Goal: Transaction & Acquisition: Purchase product/service

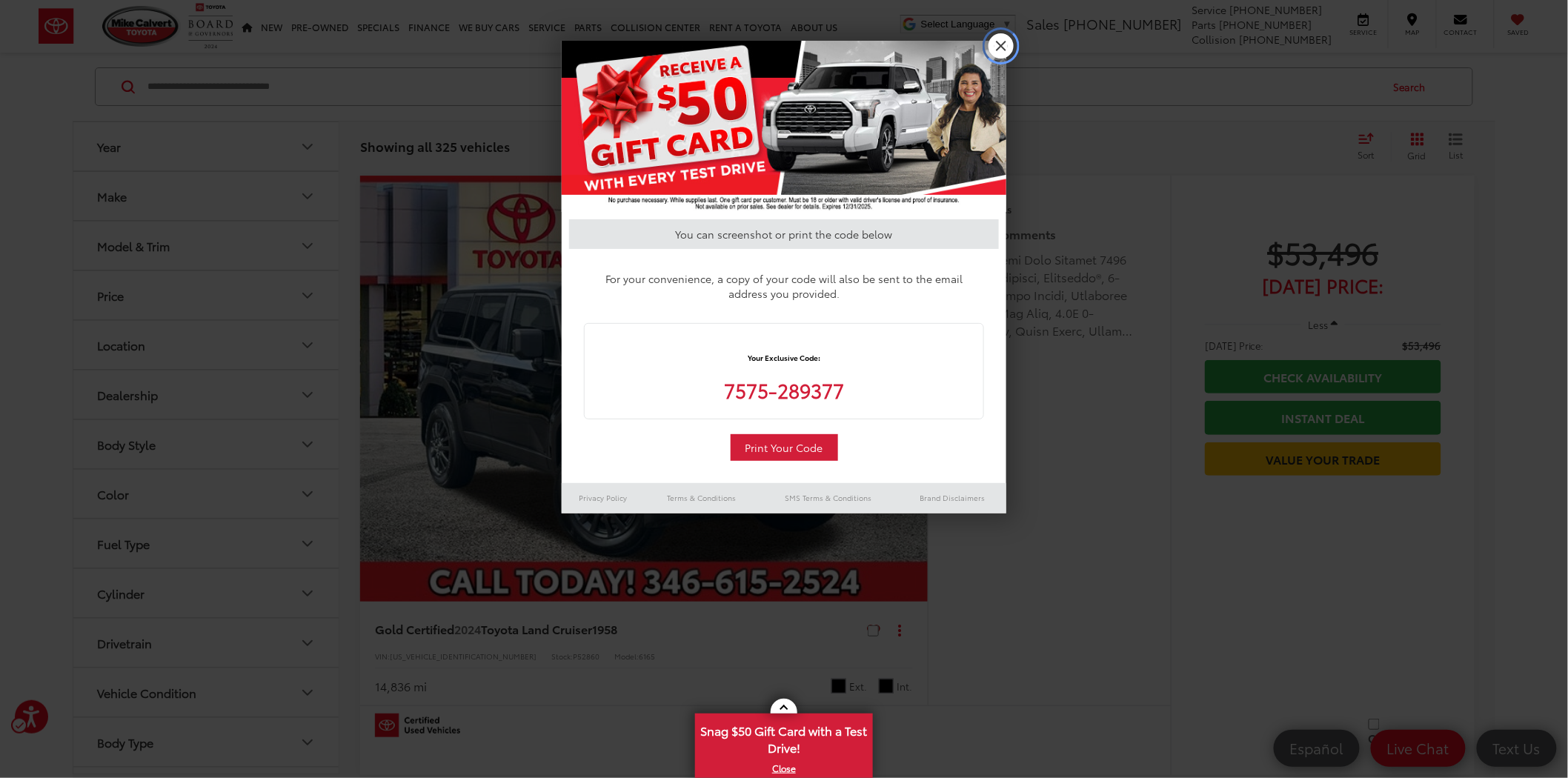
drag, startPoint x: 1003, startPoint y: 38, endPoint x: 0, endPoint y: 383, distance: 1060.7
click at [1003, 38] on link "X" at bounding box center [1001, 46] width 25 height 25
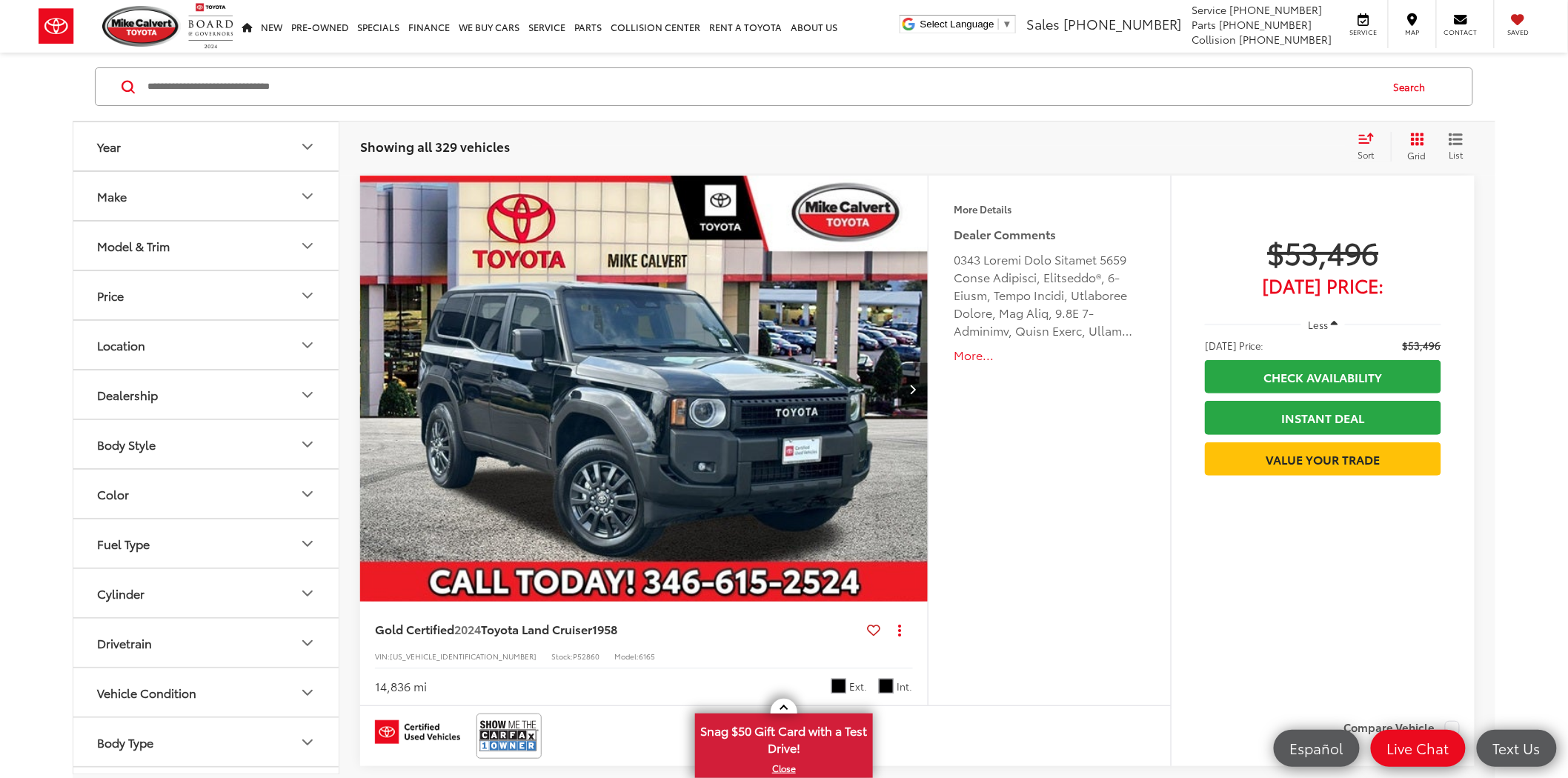
click at [212, 93] on input "Search by Make, Model, or Keyword" at bounding box center [762, 87] width 1234 height 36
type input "*****"
click at [180, 98] on div "Accessibility Adjustments" at bounding box center [226, 428] width 407 height 739
click at [1413, 87] on button "Search" at bounding box center [1413, 87] width 67 height 37
click at [1408, 80] on button "Search" at bounding box center [1413, 87] width 67 height 37
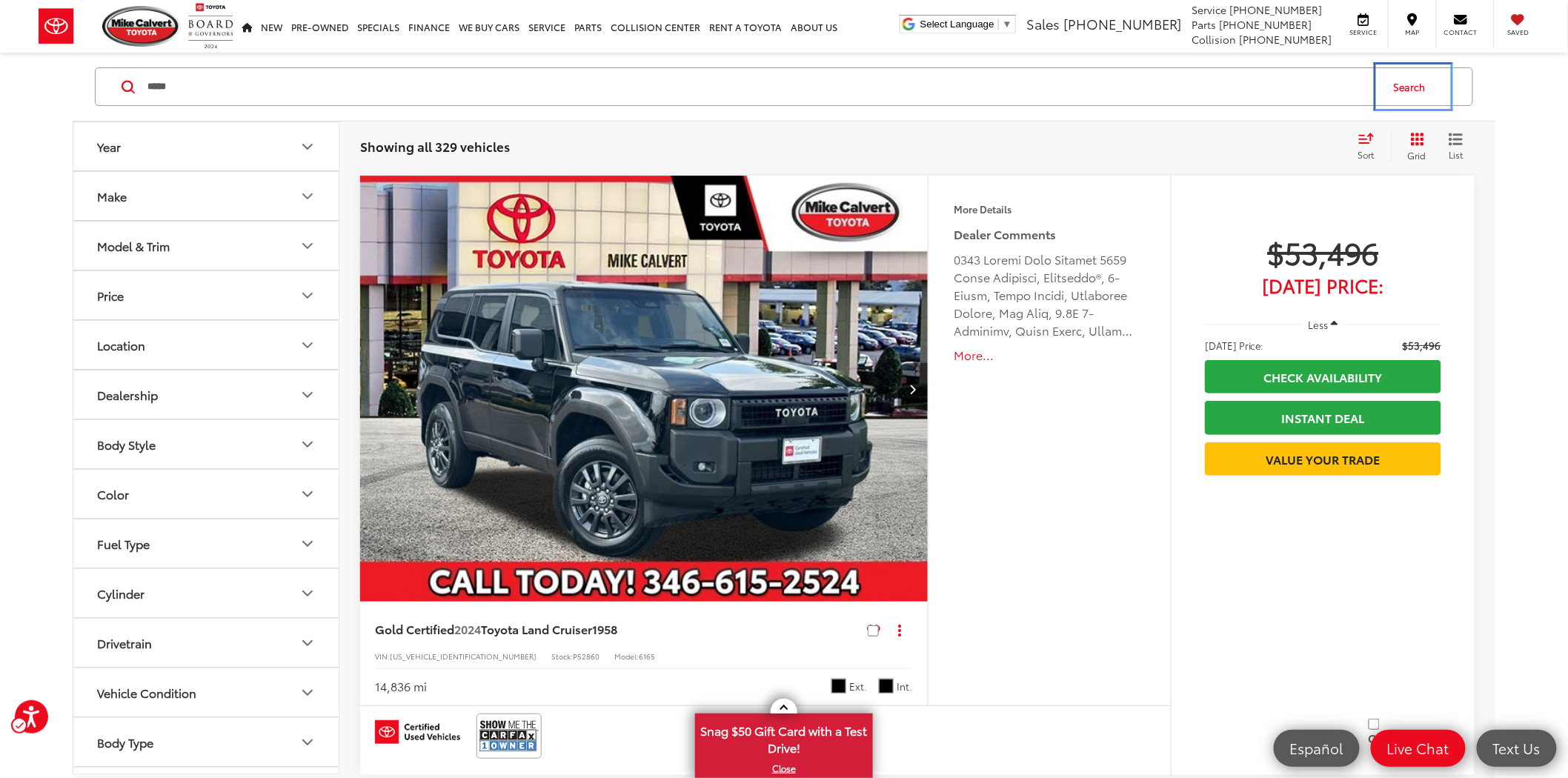
click at [1408, 85] on button "Search" at bounding box center [1413, 87] width 67 height 37
click at [1410, 81] on button "Search" at bounding box center [1413, 87] width 67 height 37
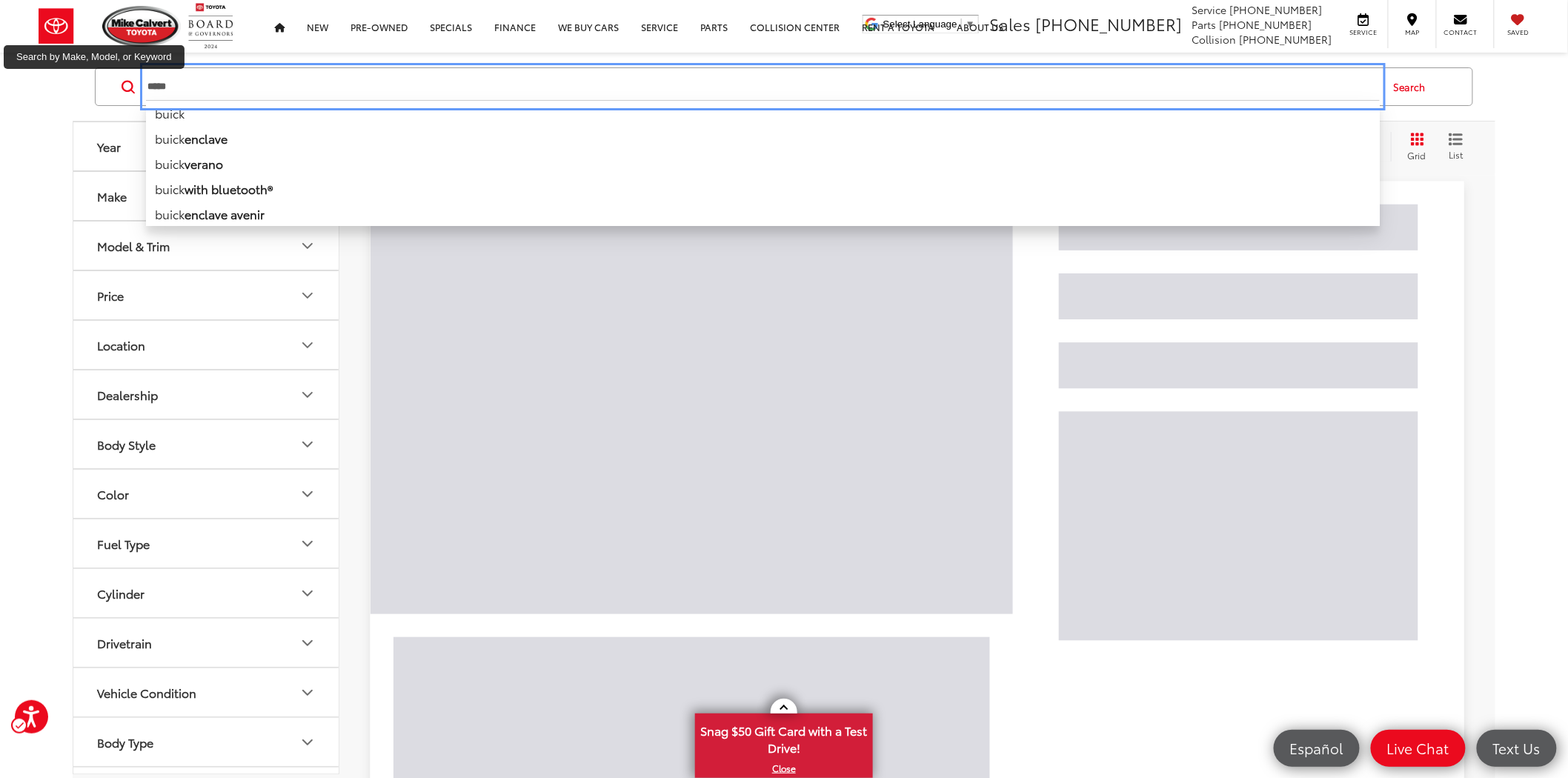
click at [188, 90] on input "*****" at bounding box center [762, 87] width 1234 height 36
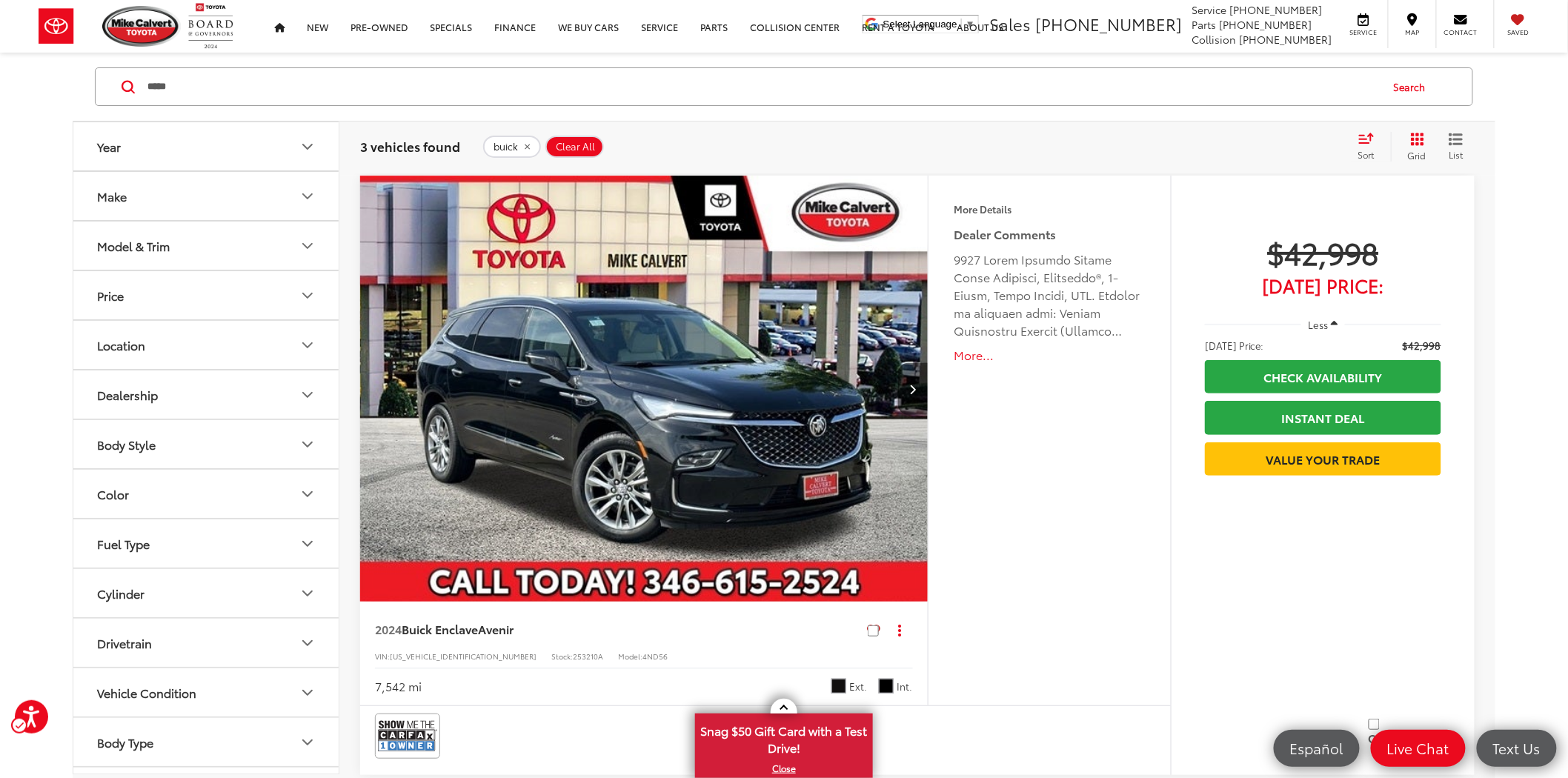
click at [119, 197] on div "Make" at bounding box center [111, 196] width 30 height 14
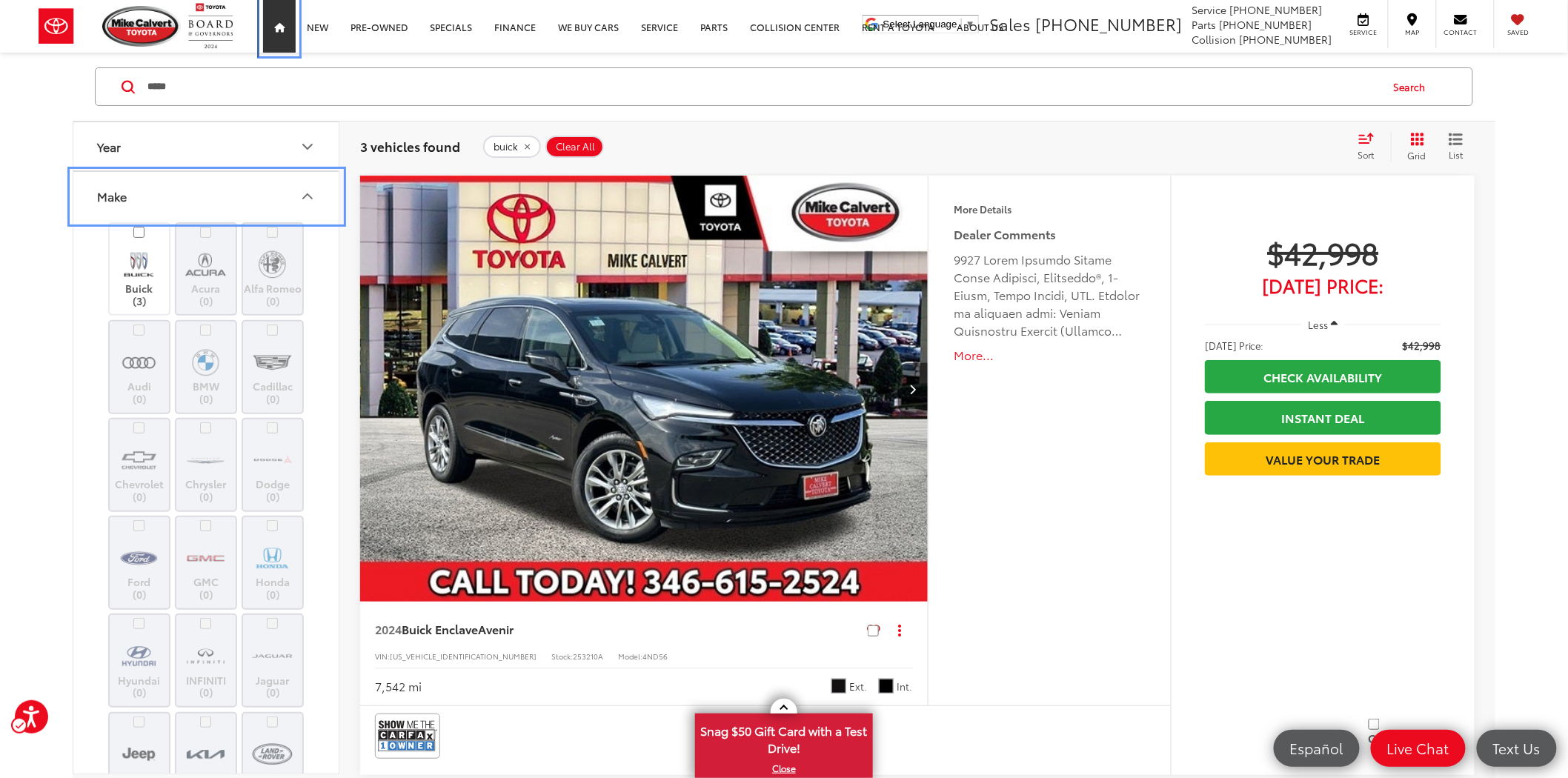
click at [275, 25] on icon "Main Menu" at bounding box center [279, 28] width 10 height 9
